Goal: Information Seeking & Learning: Learn about a topic

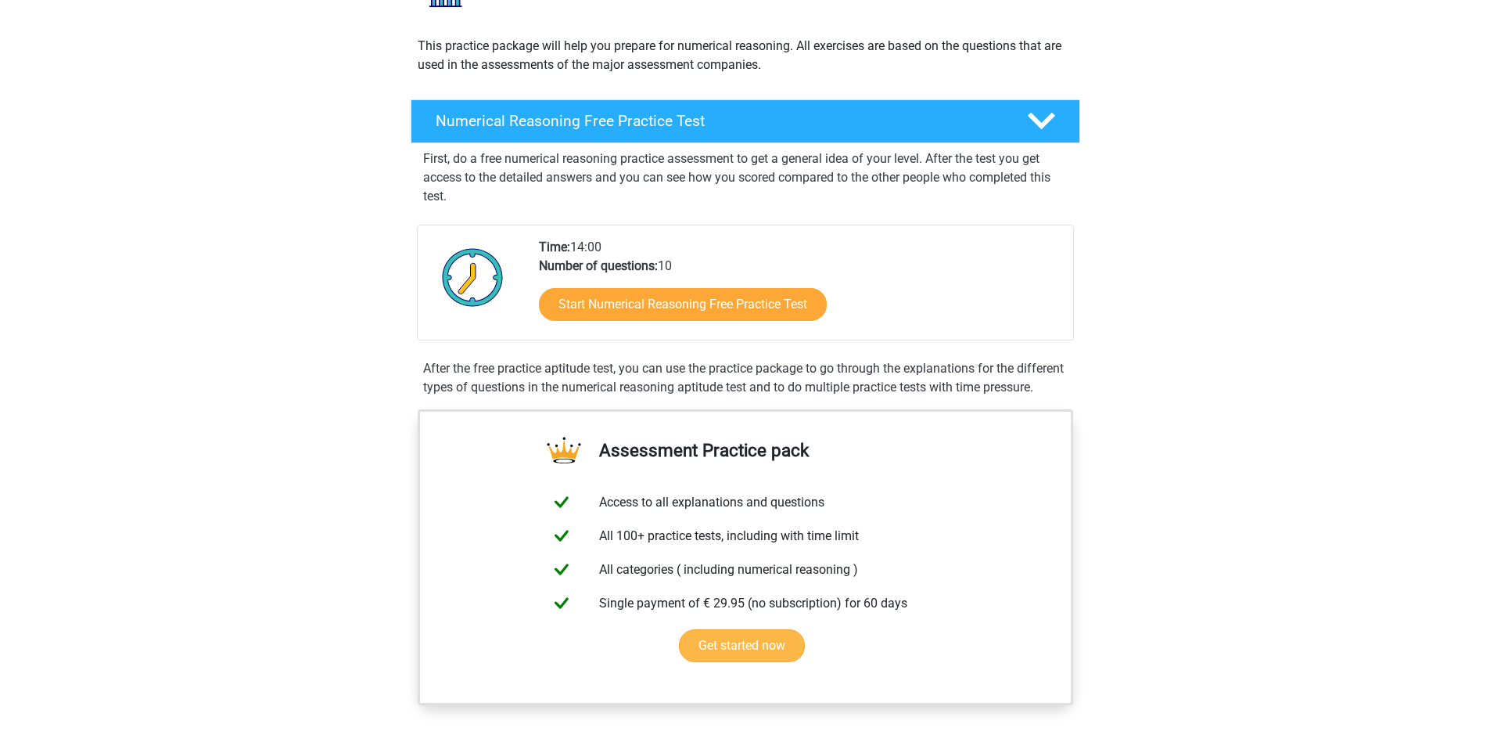
scroll to position [156, 0]
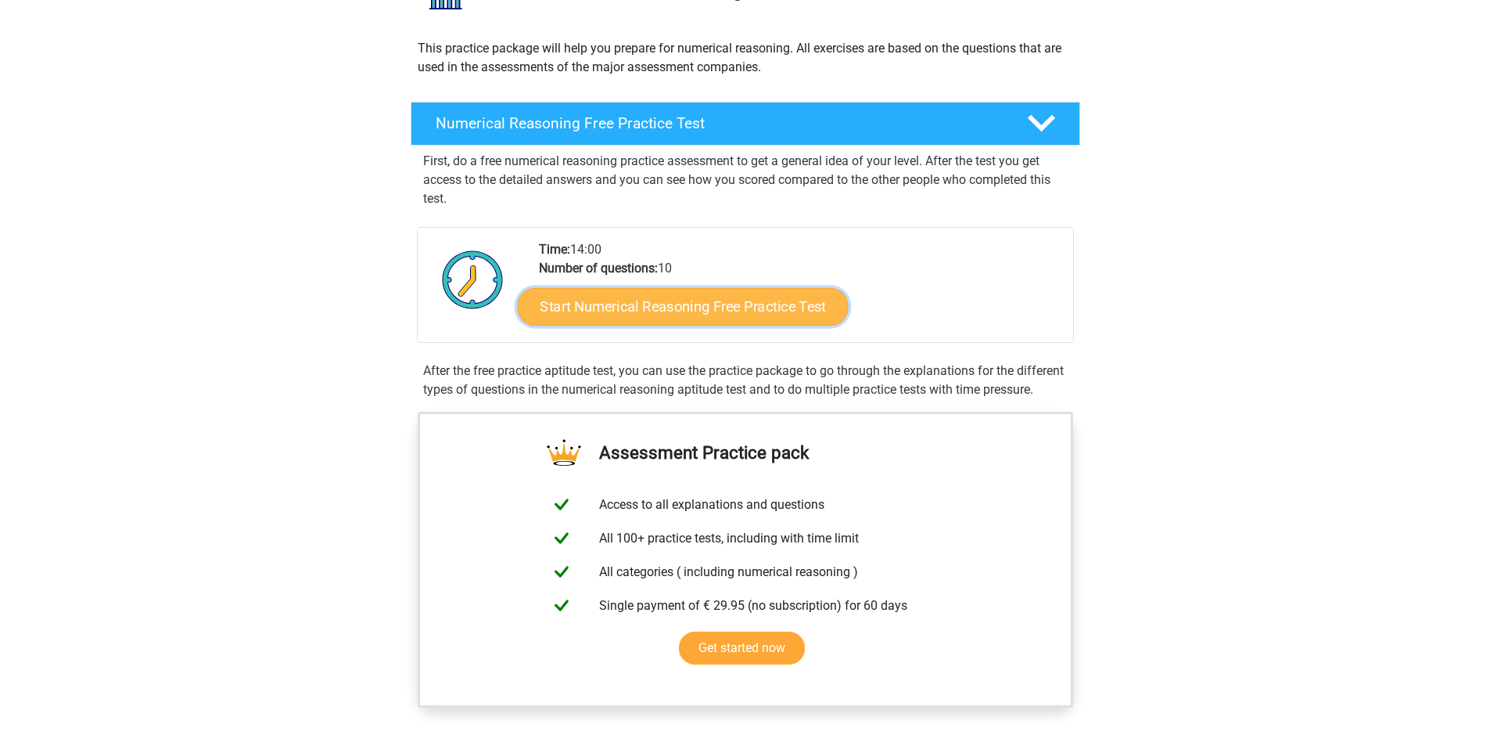
click at [661, 318] on link "Start Numerical Reasoning Free Practice Test" at bounding box center [682, 306] width 331 height 38
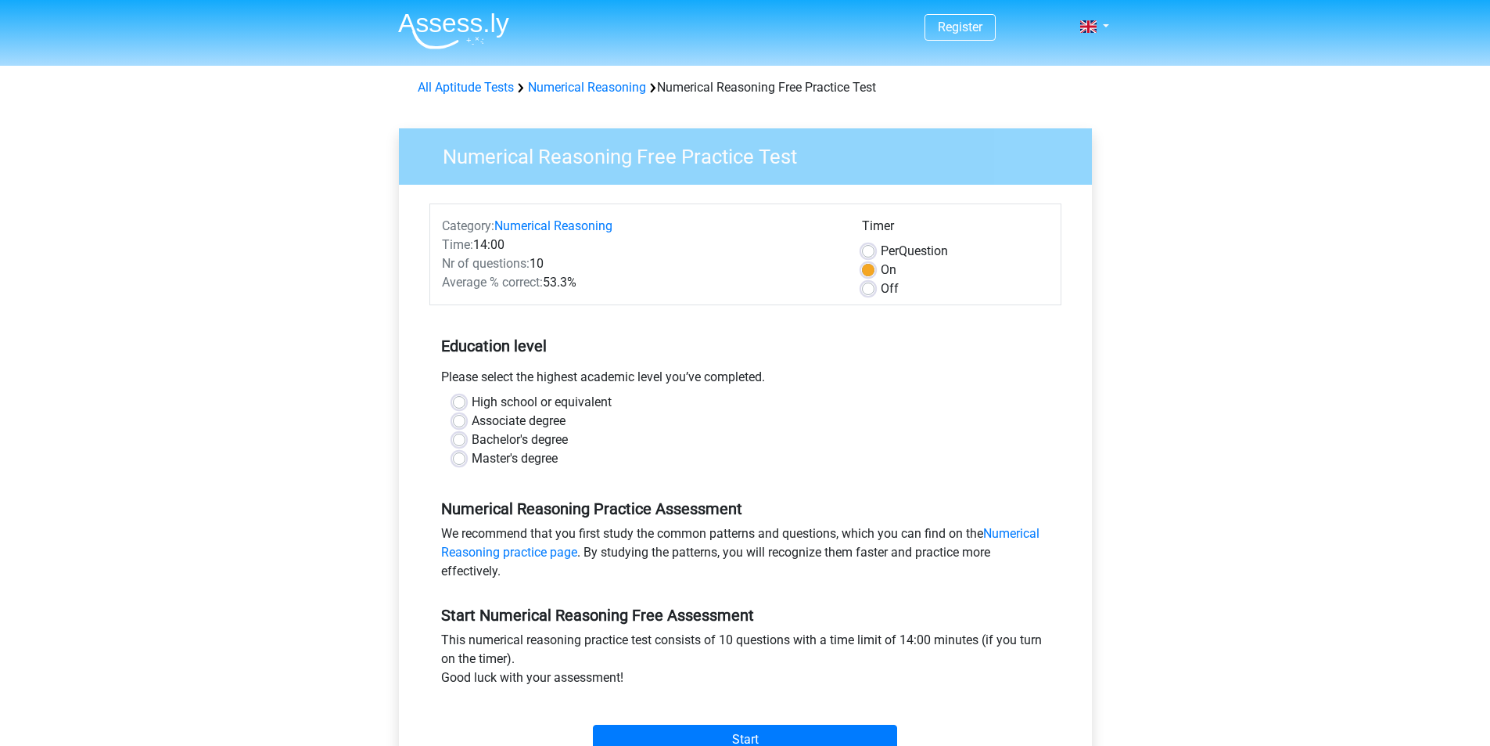
click at [881, 288] on label "Off" at bounding box center [890, 288] width 18 height 19
click at [869, 288] on input "Off" at bounding box center [868, 287] width 13 height 16
radio input "true"
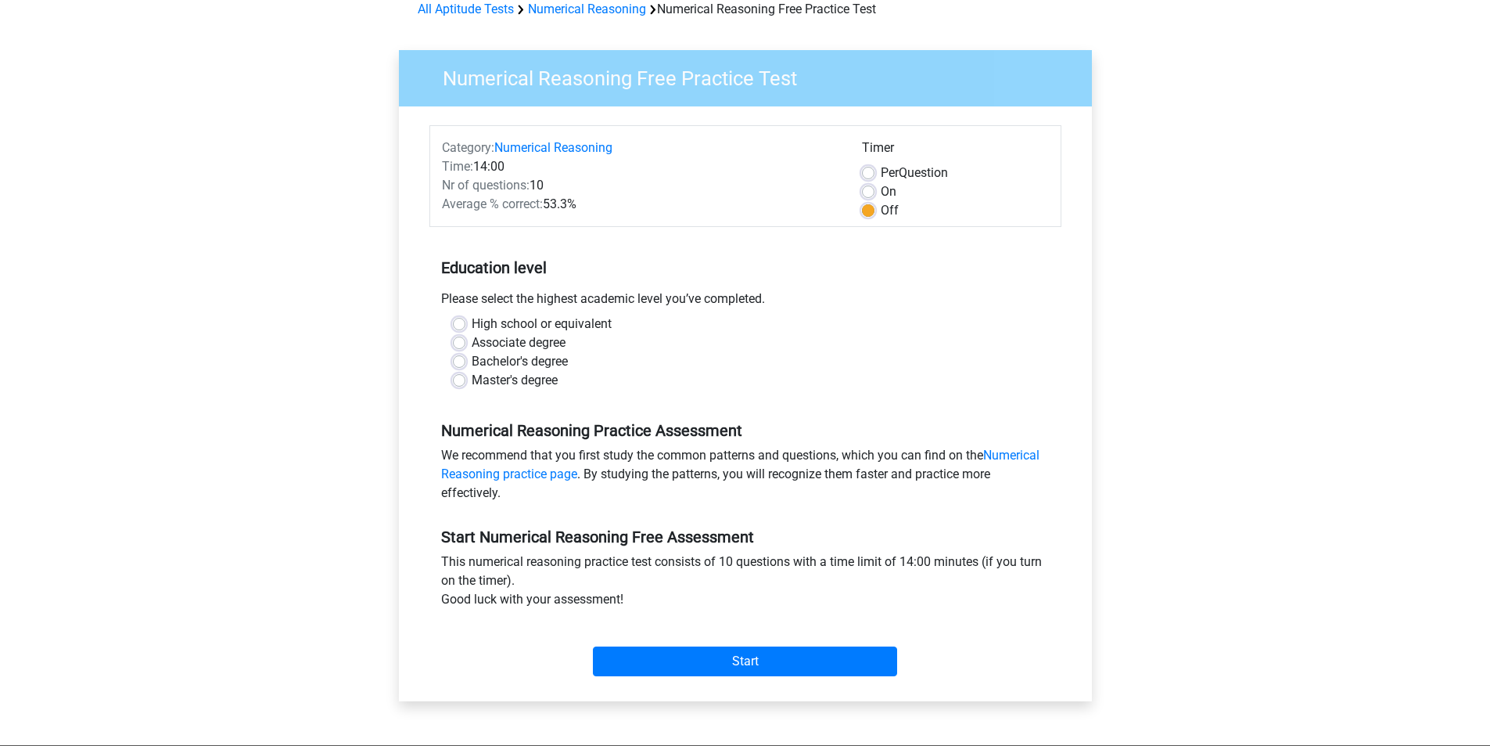
click at [472, 323] on label "High school or equivalent" at bounding box center [542, 323] width 140 height 19
click at [461, 323] on input "High school or equivalent" at bounding box center [459, 322] width 13 height 16
radio input "true"
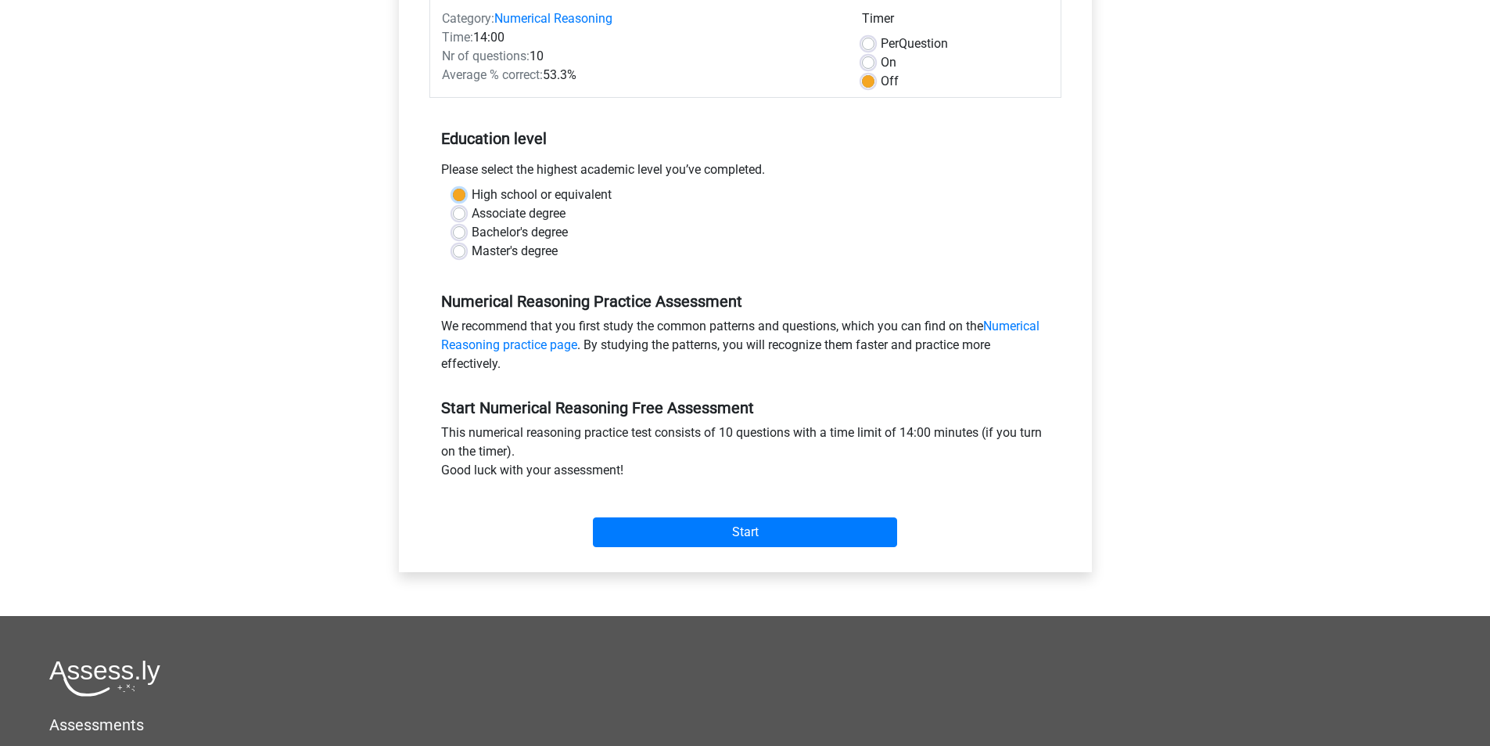
scroll to position [235, 0]
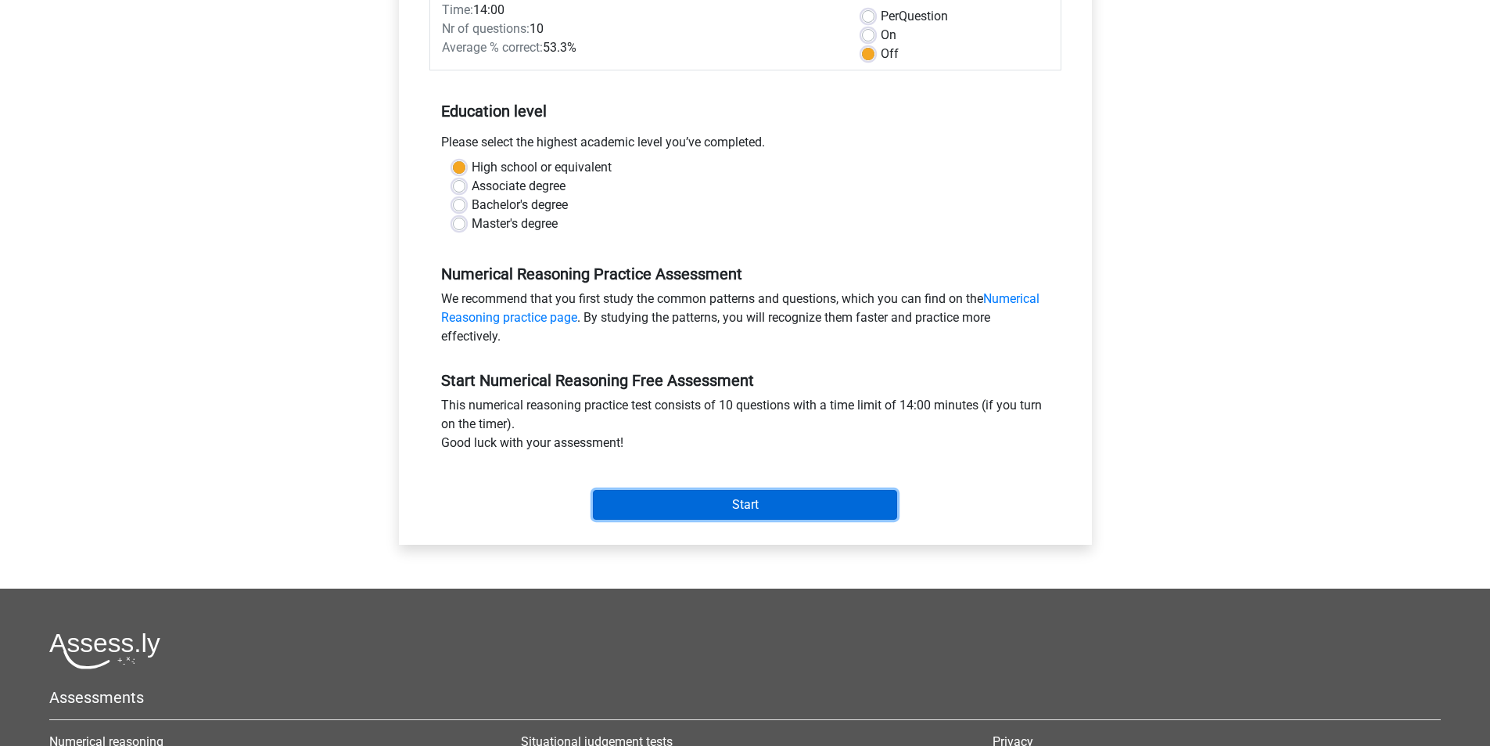
click at [692, 492] on input "Start" at bounding box center [745, 505] width 304 height 30
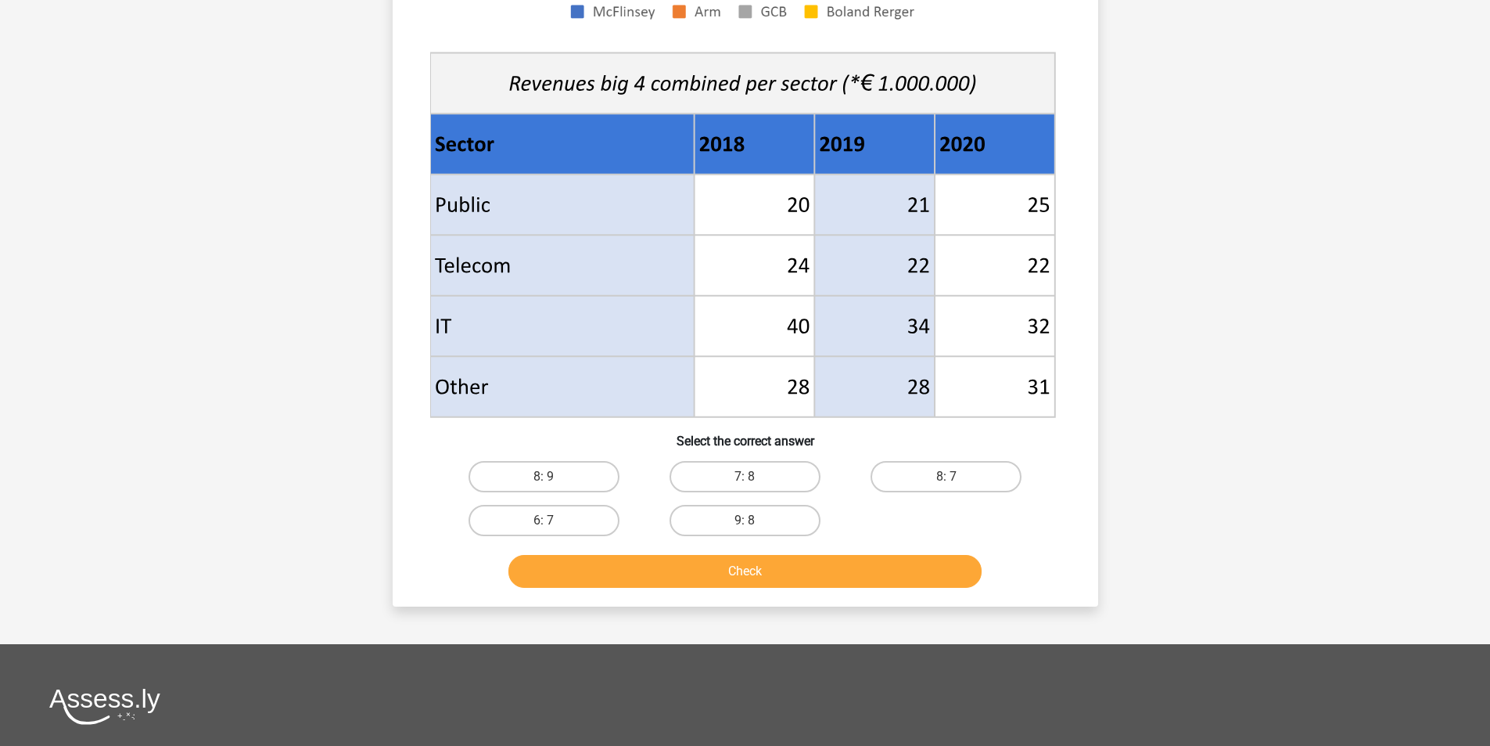
scroll to position [548, 0]
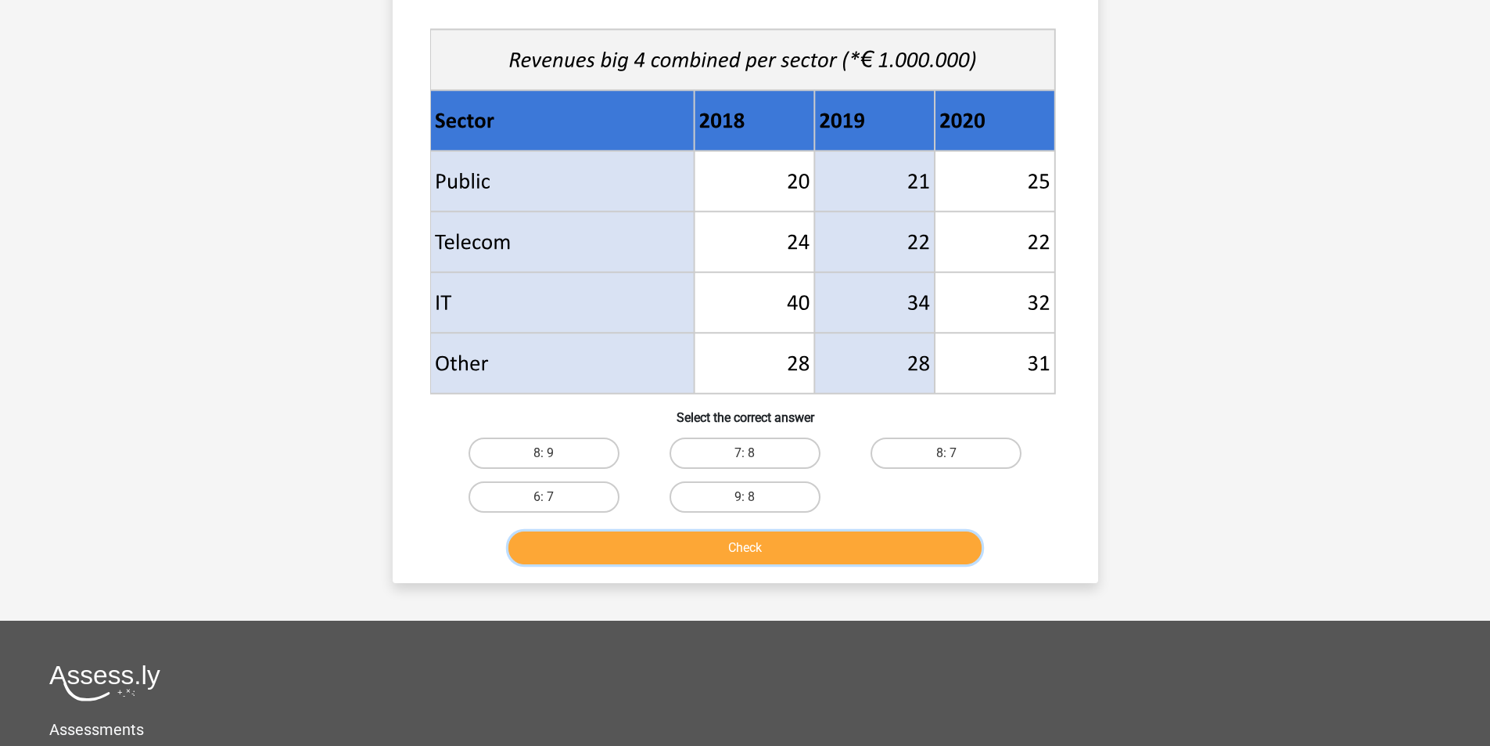
click at [550, 537] on button "Check" at bounding box center [744, 547] width 473 height 33
click at [534, 445] on label "8: 9" at bounding box center [544, 452] width 151 height 31
click at [544, 453] on input "8: 9" at bounding box center [549, 458] width 10 height 10
radio input "true"
click at [563, 541] on button "Check" at bounding box center [744, 547] width 473 height 33
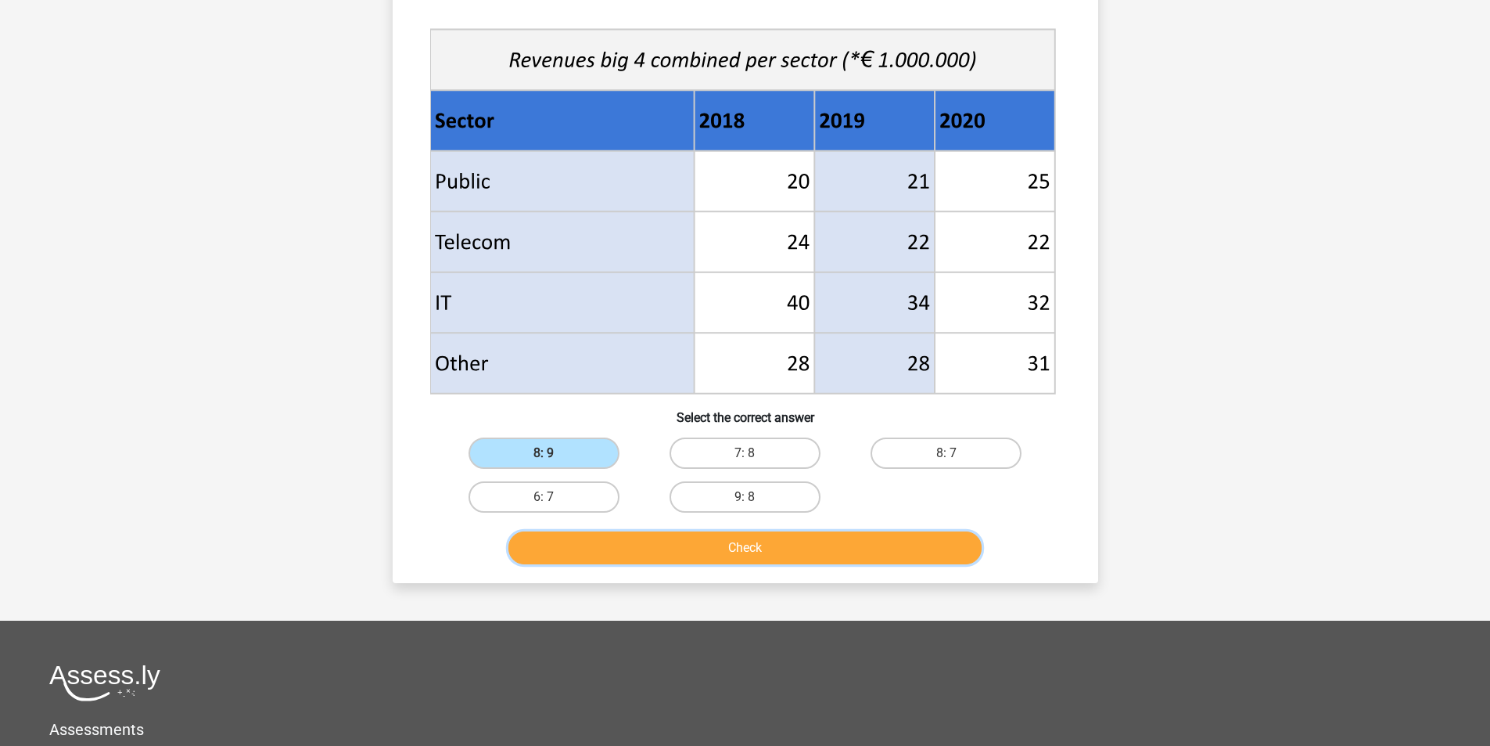
click at [656, 541] on button "Check" at bounding box center [744, 547] width 473 height 33
click at [555, 456] on label "8: 9" at bounding box center [544, 452] width 151 height 31
click at [554, 456] on input "8: 9" at bounding box center [549, 458] width 10 height 10
click at [572, 488] on label "6: 7" at bounding box center [544, 496] width 151 height 31
click at [554, 497] on input "6: 7" at bounding box center [549, 502] width 10 height 10
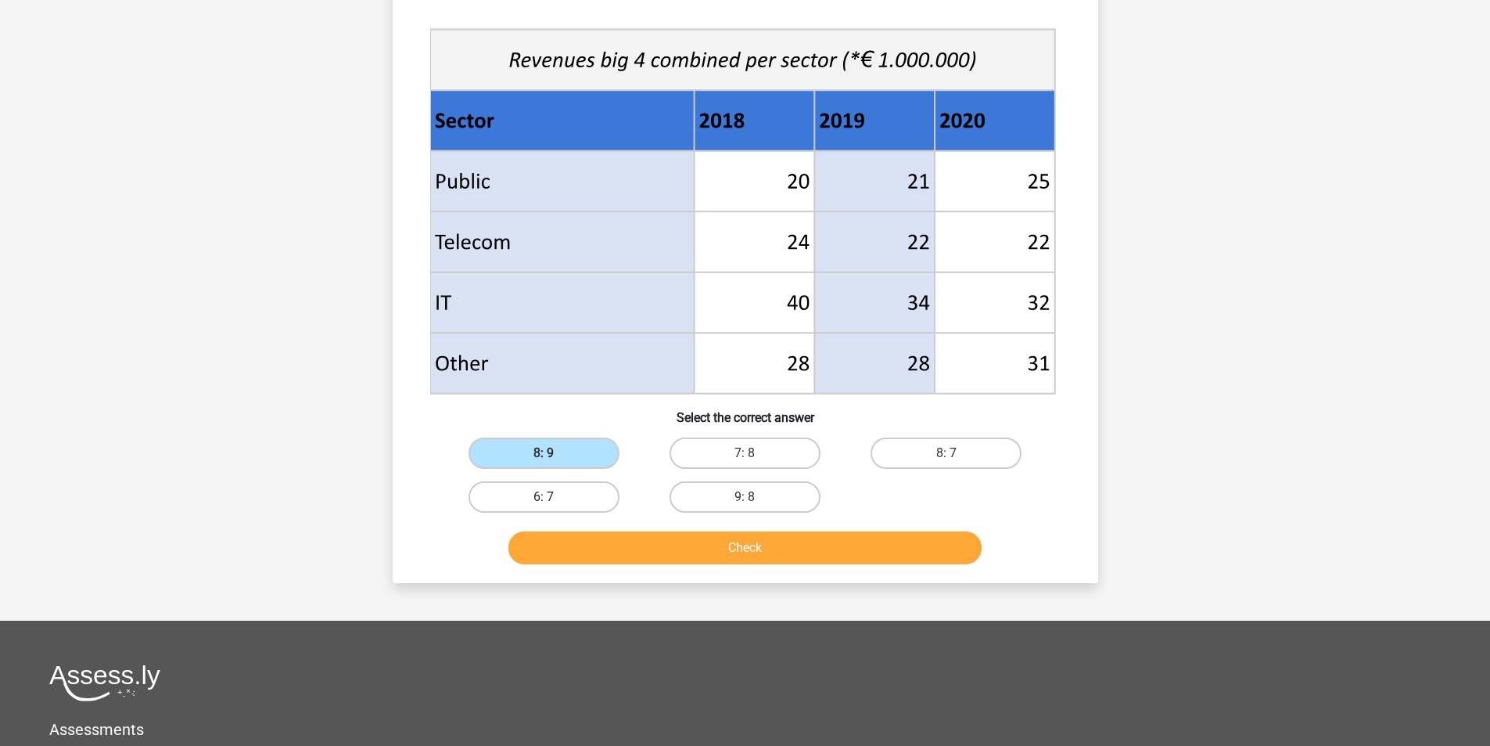
radio input "true"
click at [610, 570] on div "Check" at bounding box center [746, 550] width 604 height 39
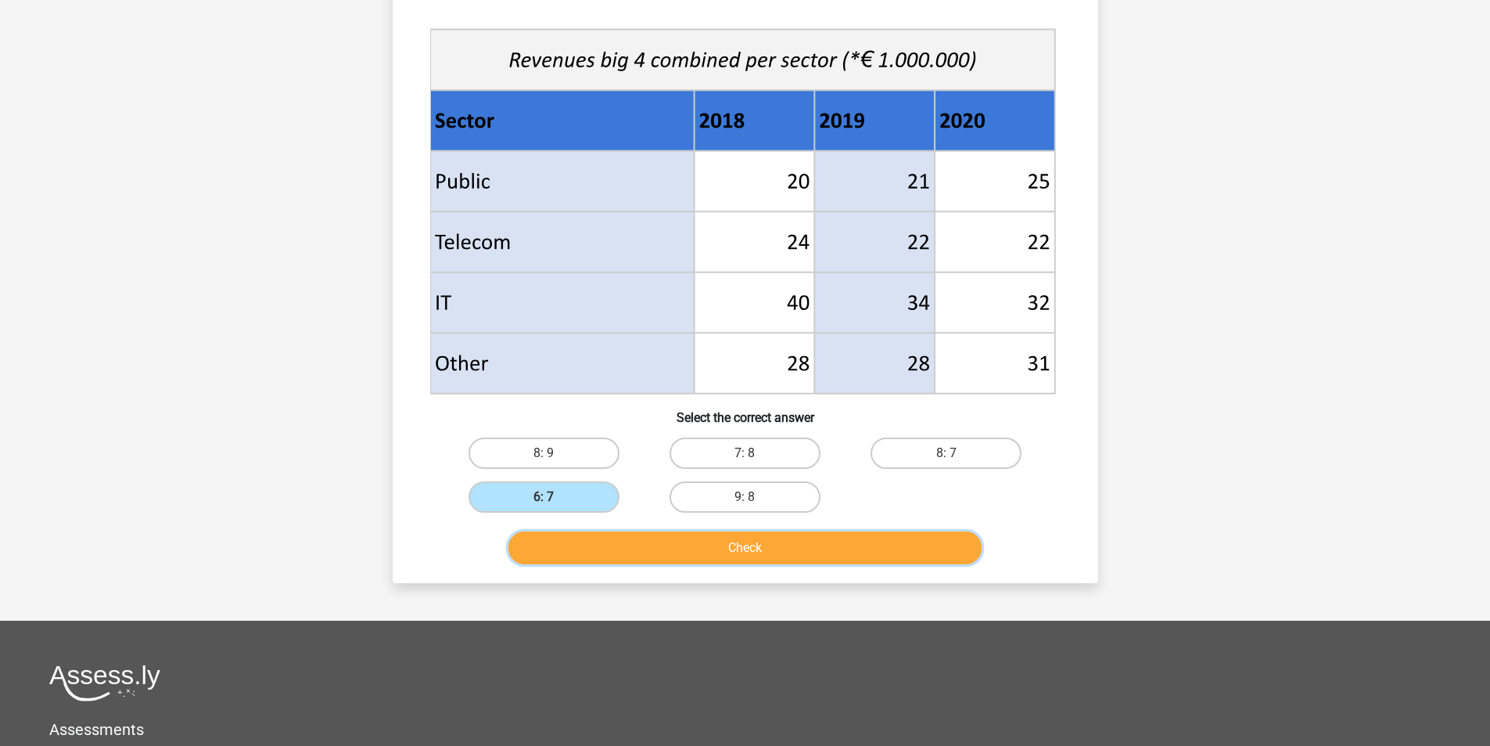
click at [607, 544] on button "Check" at bounding box center [744, 547] width 473 height 33
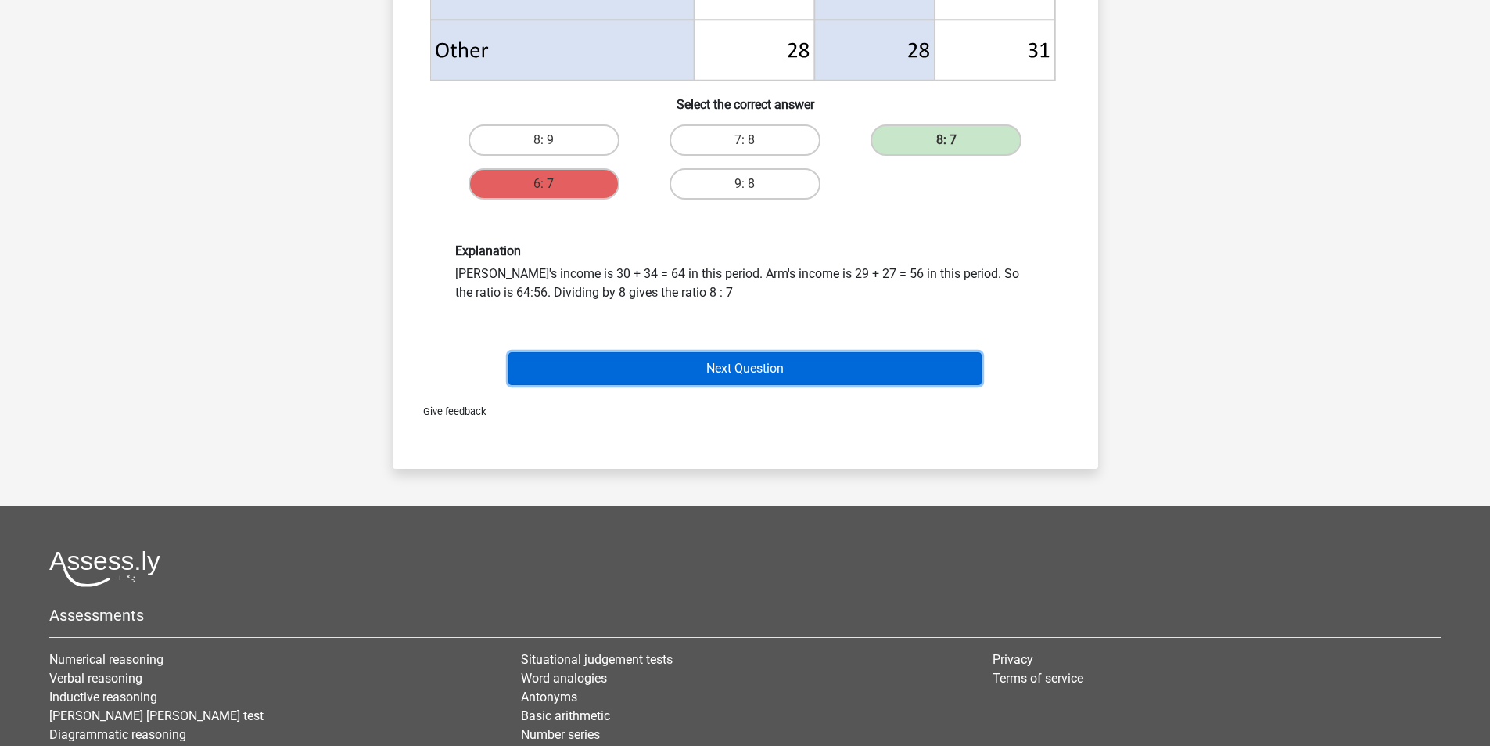
click at [703, 372] on button "Next Question" at bounding box center [744, 368] width 473 height 33
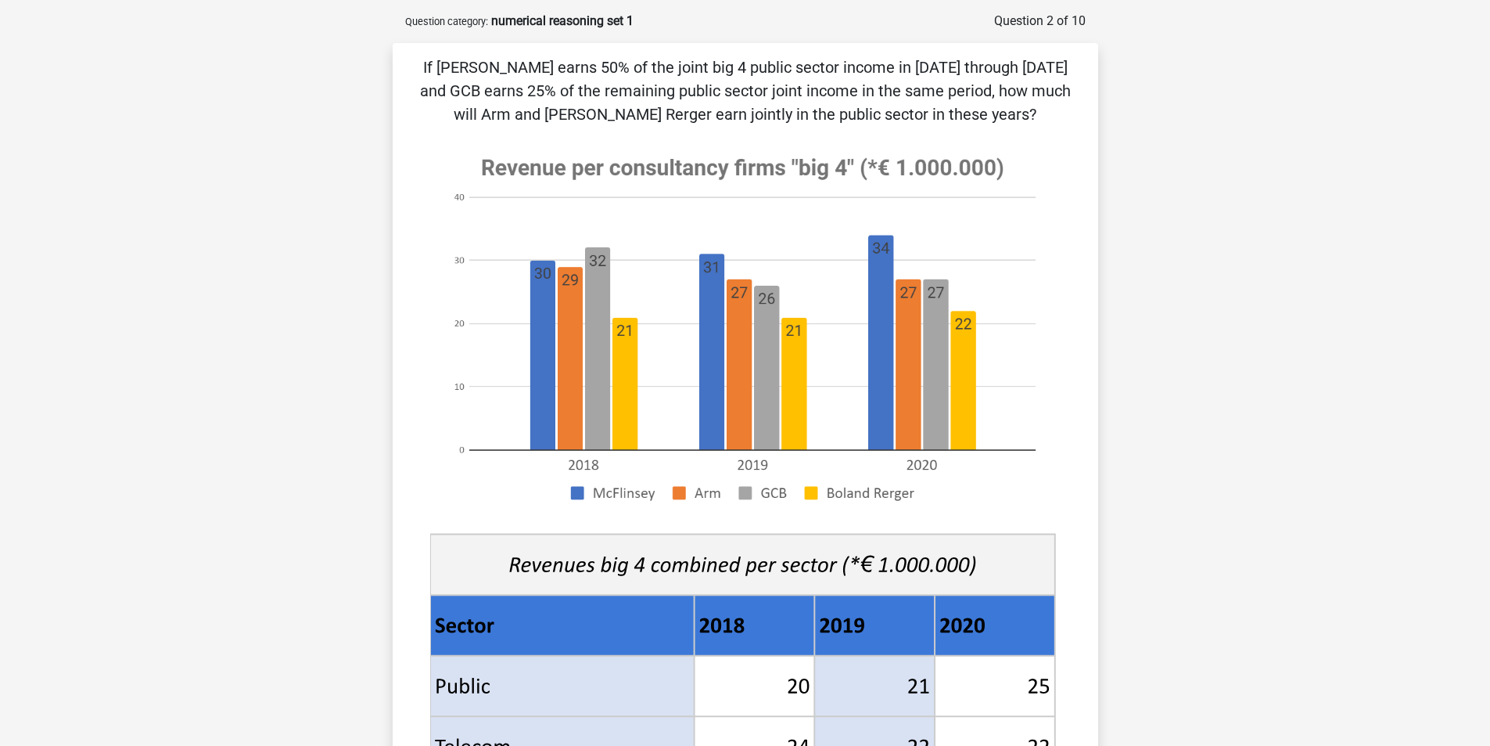
scroll to position [0, 0]
